Goal: Connect with others

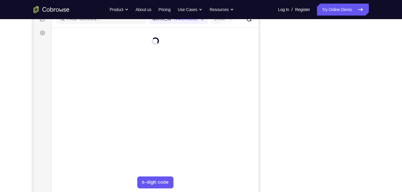
scroll to position [82, 0]
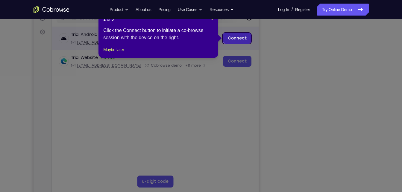
click at [245, 37] on link "Connect" at bounding box center [237, 38] width 28 height 11
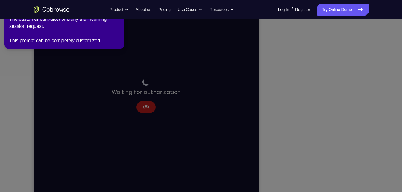
click at [238, 41] on icon at bounding box center [202, 95] width 409 height 194
click at [326, 111] on icon at bounding box center [202, 95] width 409 height 194
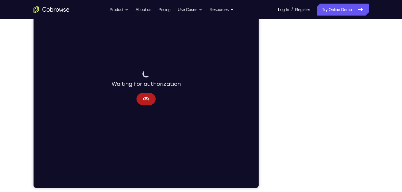
scroll to position [91, 0]
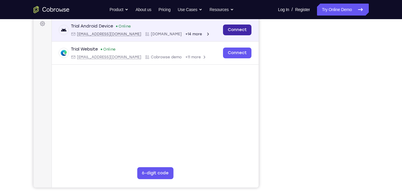
click at [243, 28] on link "Connect" at bounding box center [237, 30] width 28 height 11
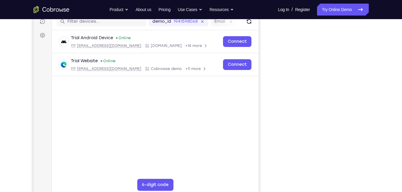
scroll to position [79, 0]
